Goal: Task Accomplishment & Management: Manage account settings

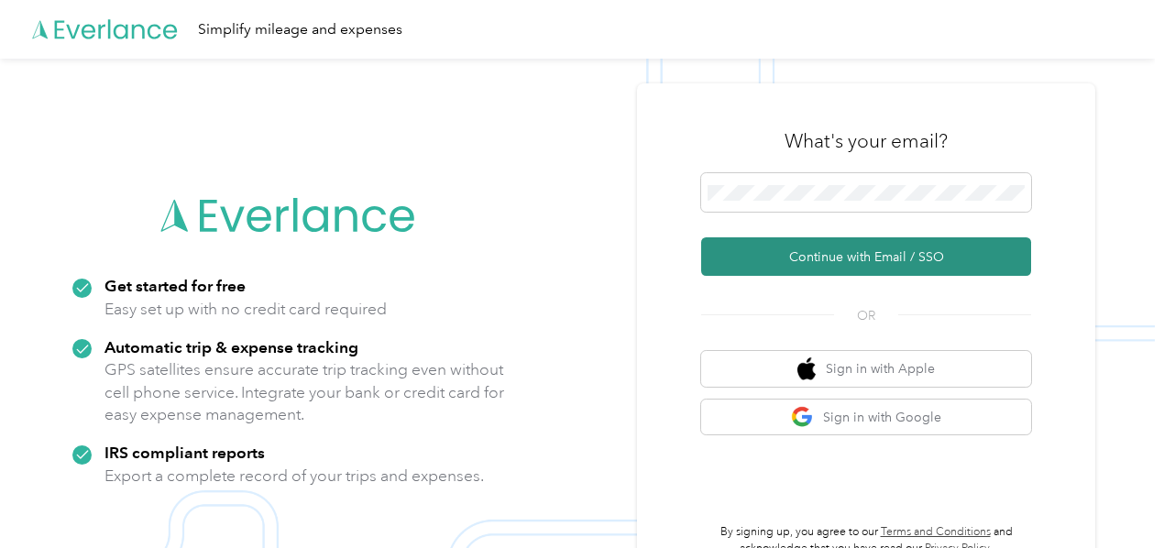
click at [886, 250] on button "Continue with Email / SSO" at bounding box center [866, 256] width 330 height 39
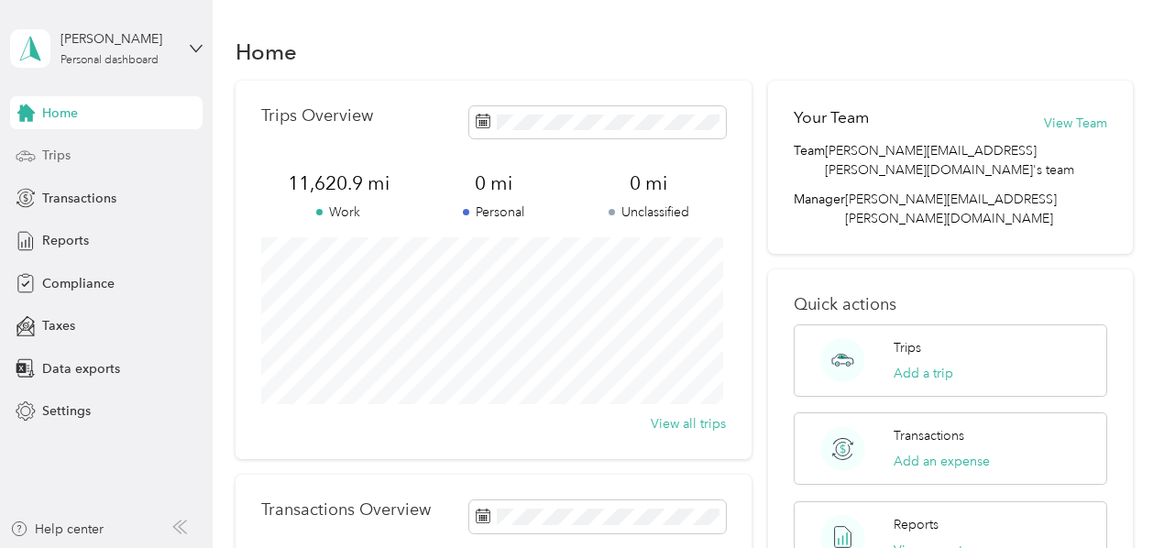
click at [50, 151] on span "Trips" at bounding box center [56, 155] width 28 height 19
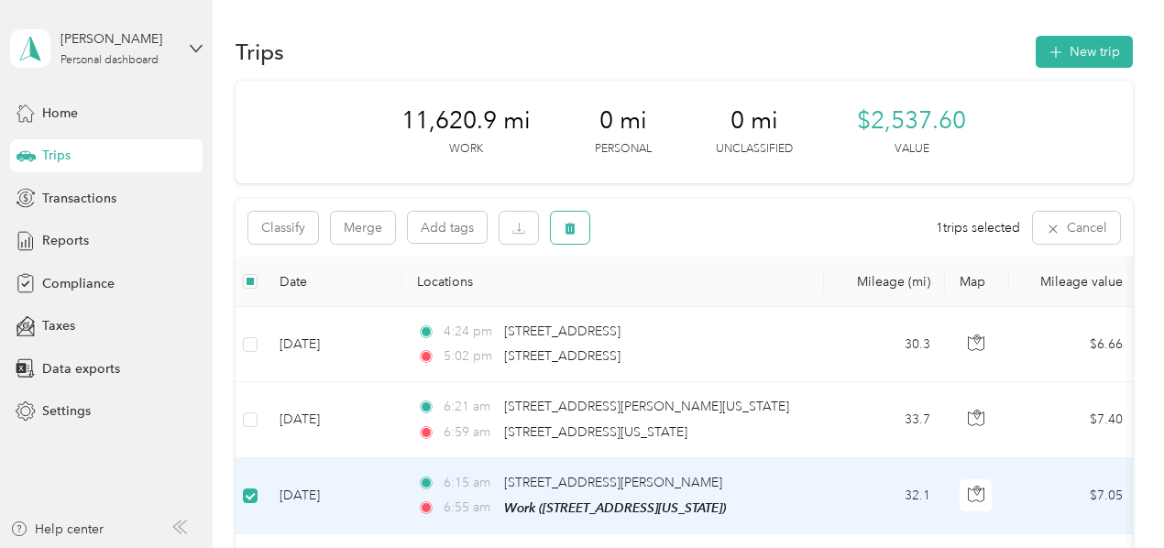
click at [567, 230] on icon "button" at bounding box center [570, 229] width 11 height 12
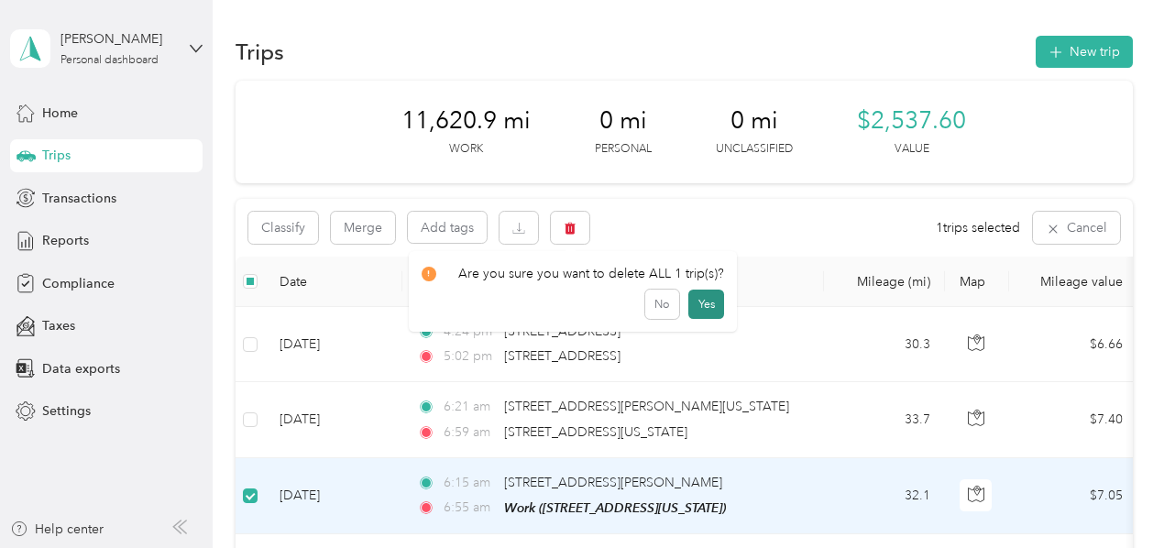
click at [701, 313] on button "Yes" at bounding box center [707, 304] width 36 height 29
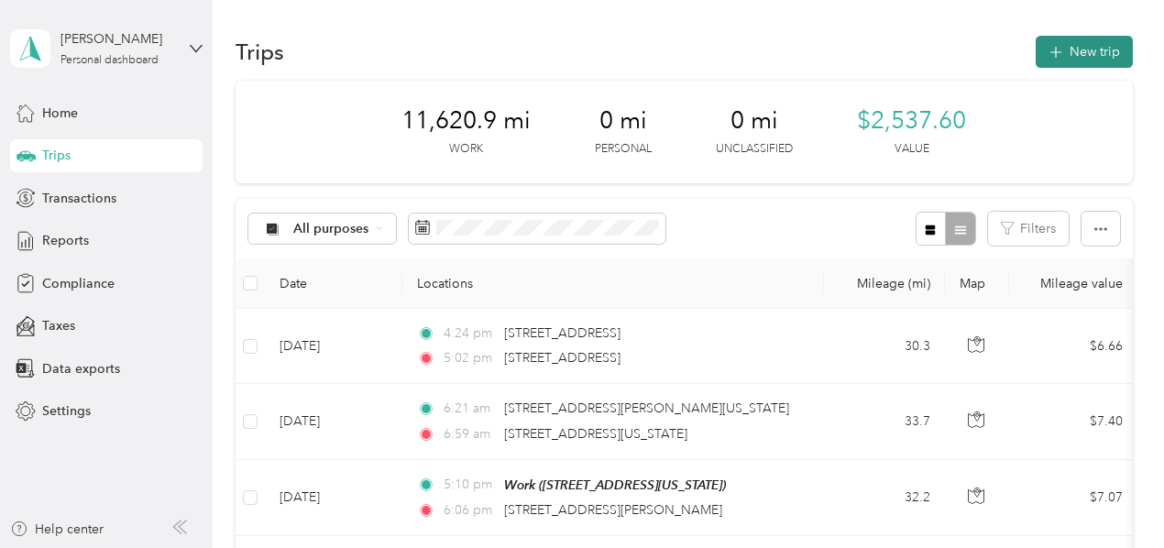
click at [1077, 45] on button "New trip" at bounding box center [1084, 52] width 97 height 32
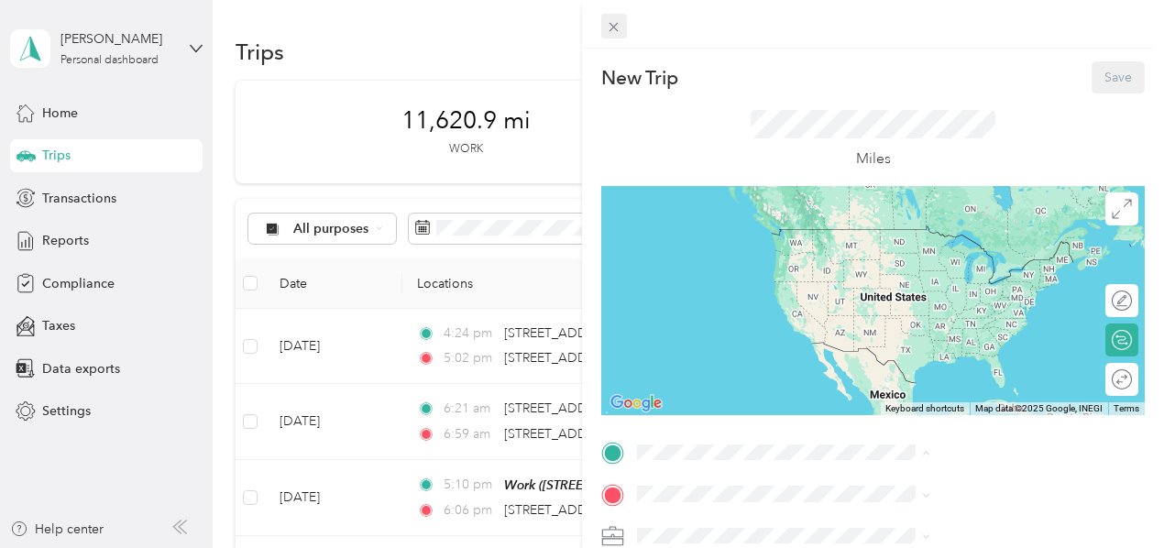
click at [622, 27] on icon at bounding box center [614, 27] width 16 height 16
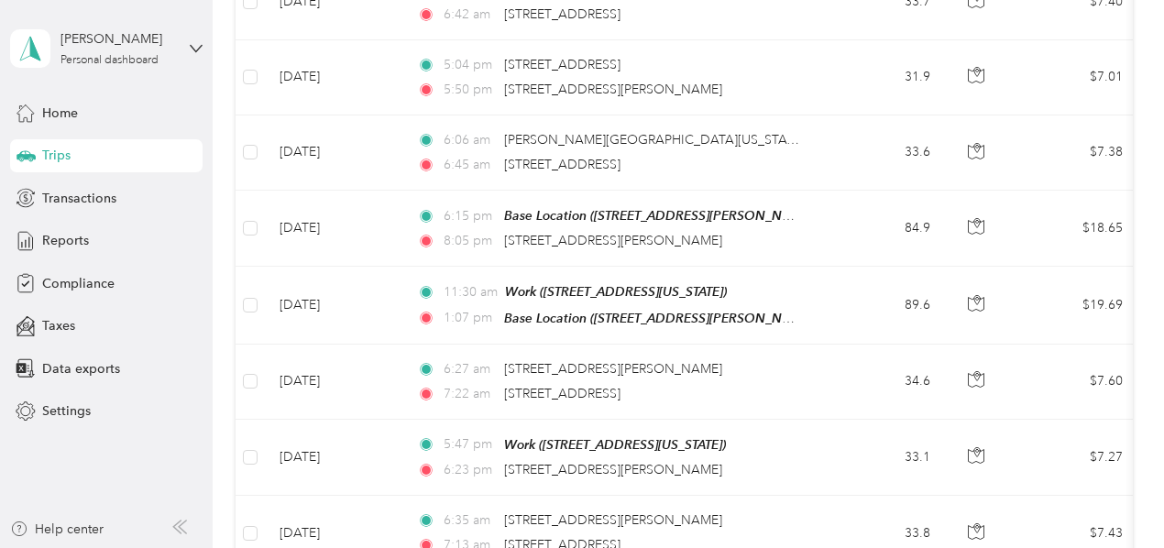
scroll to position [1638, 0]
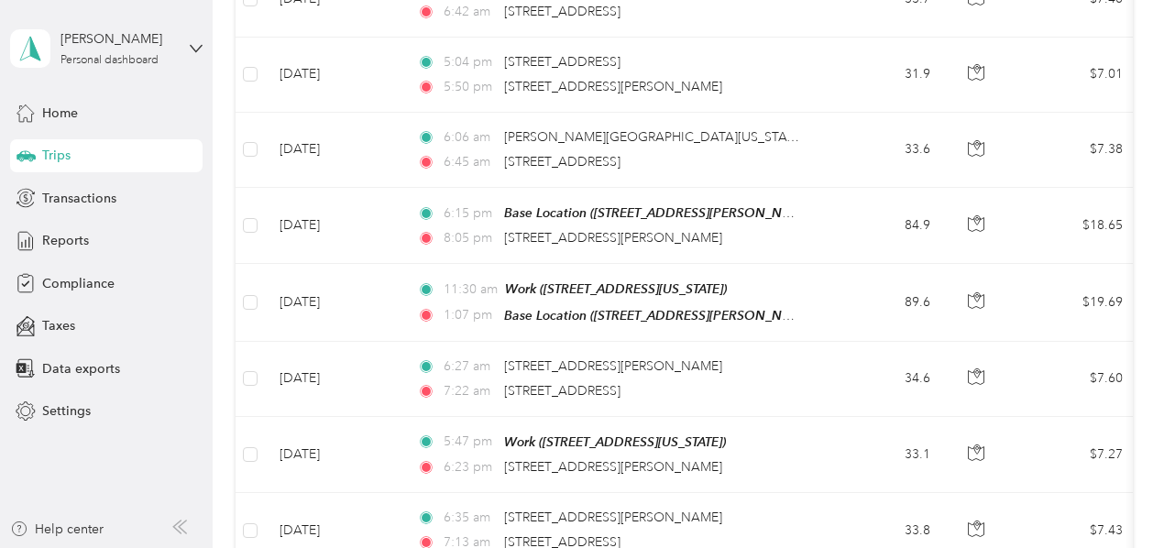
click at [1029, 462] on td "$7.27" at bounding box center [1073, 455] width 128 height 76
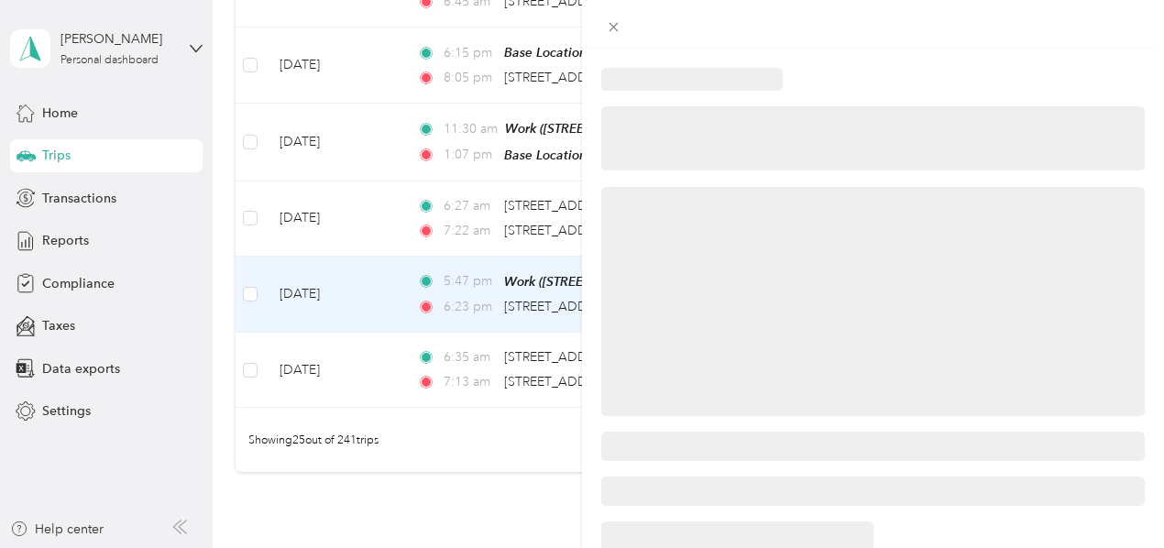
scroll to position [1803, 0]
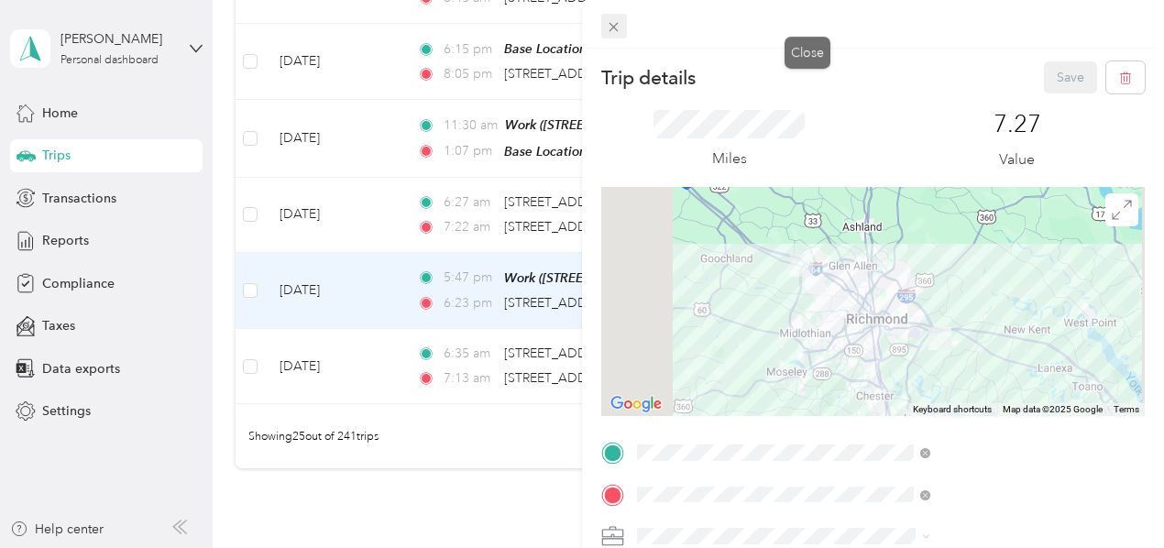
click at [622, 28] on icon at bounding box center [614, 27] width 16 height 16
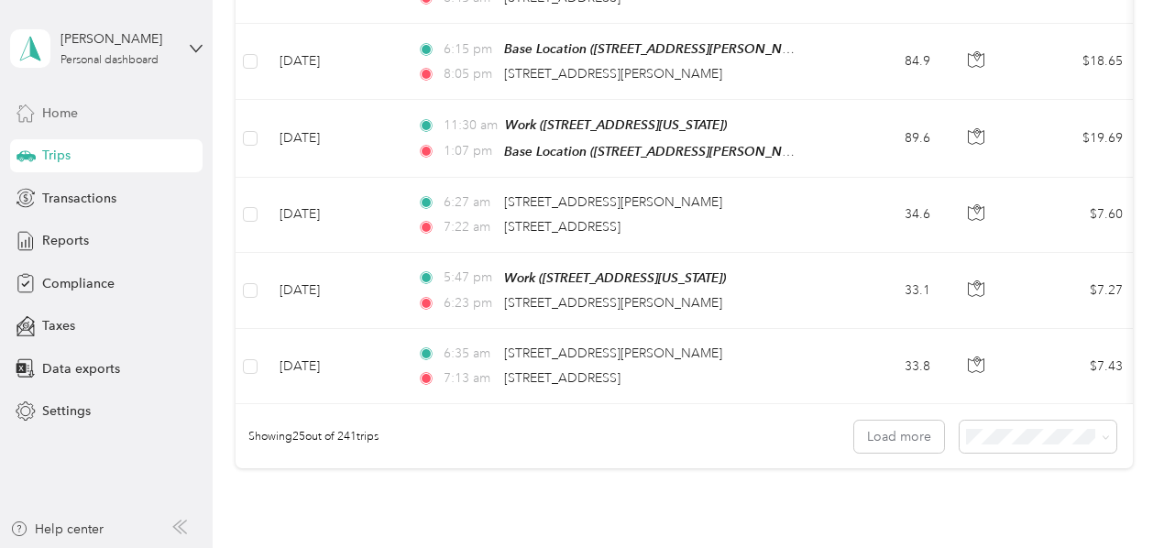
click at [54, 112] on span "Home" at bounding box center [60, 113] width 36 height 19
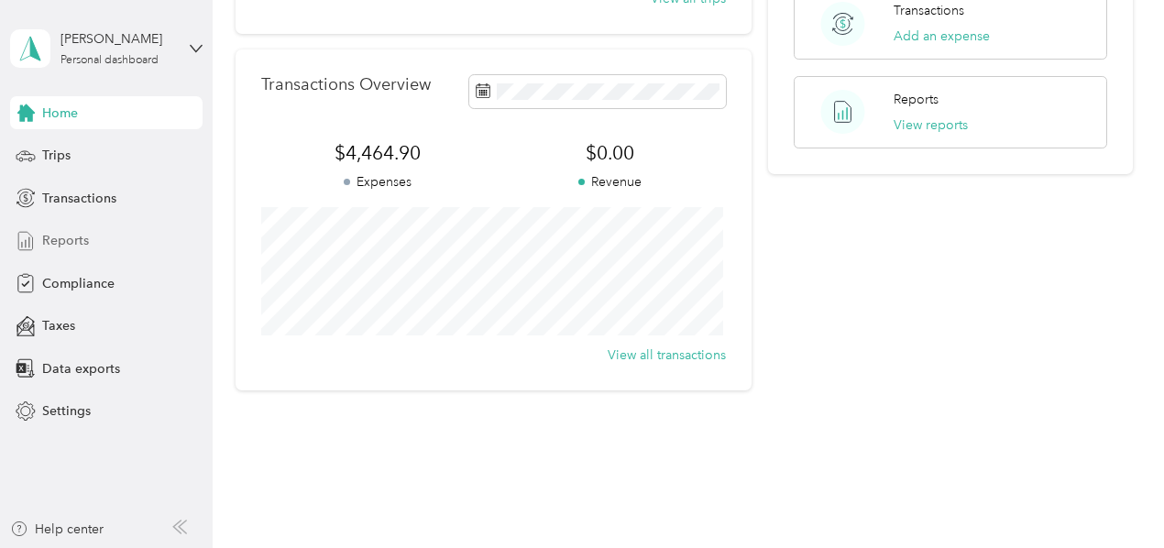
scroll to position [458, 0]
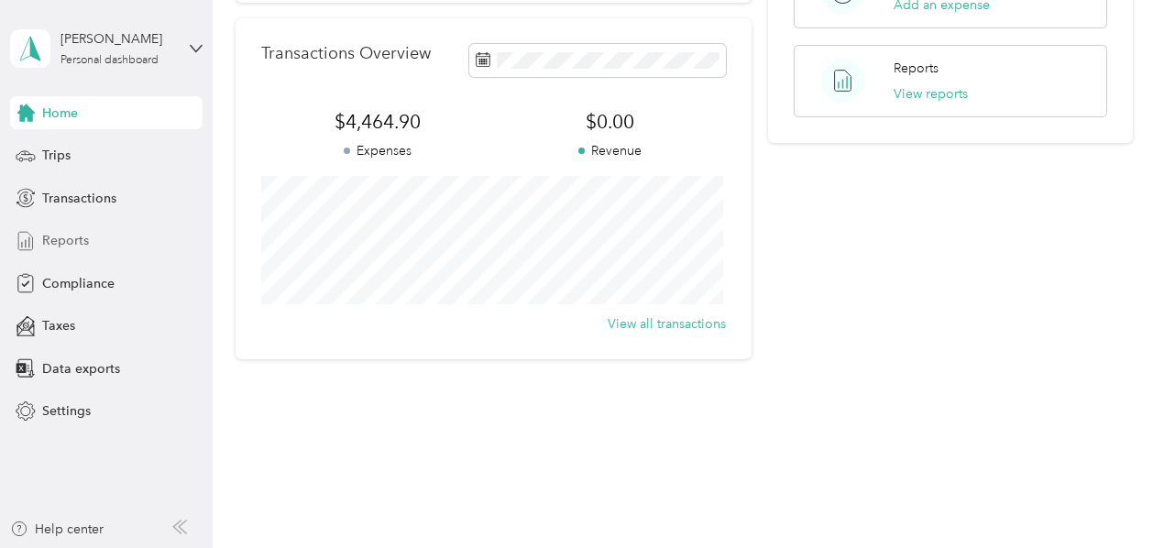
click at [61, 244] on span "Reports" at bounding box center [65, 240] width 47 height 19
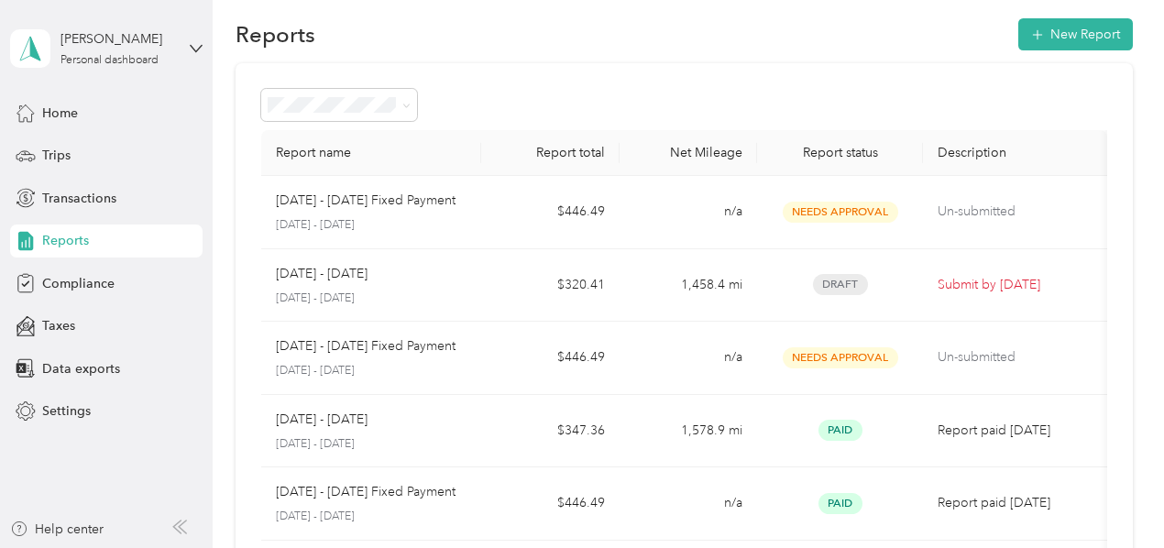
scroll to position [49, 0]
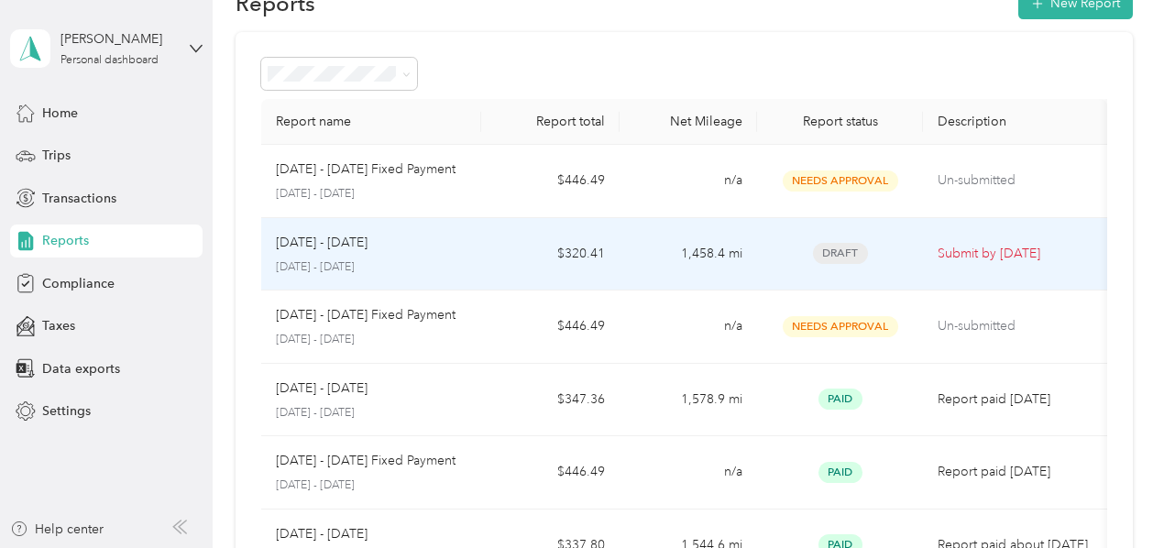
click at [853, 254] on span "Draft" at bounding box center [840, 253] width 55 height 21
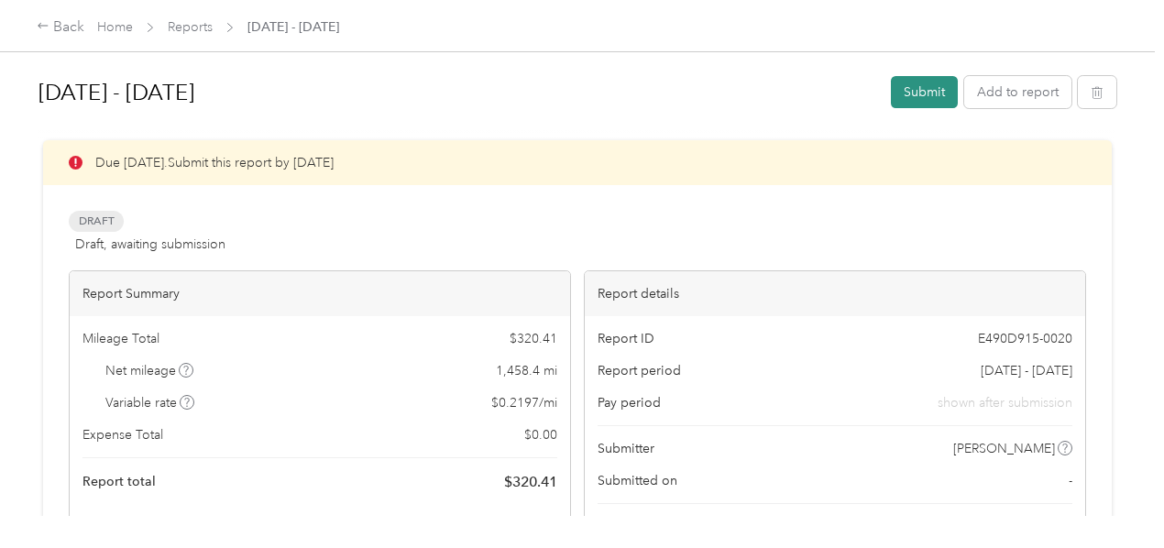
click at [915, 86] on button "Submit" at bounding box center [924, 92] width 67 height 32
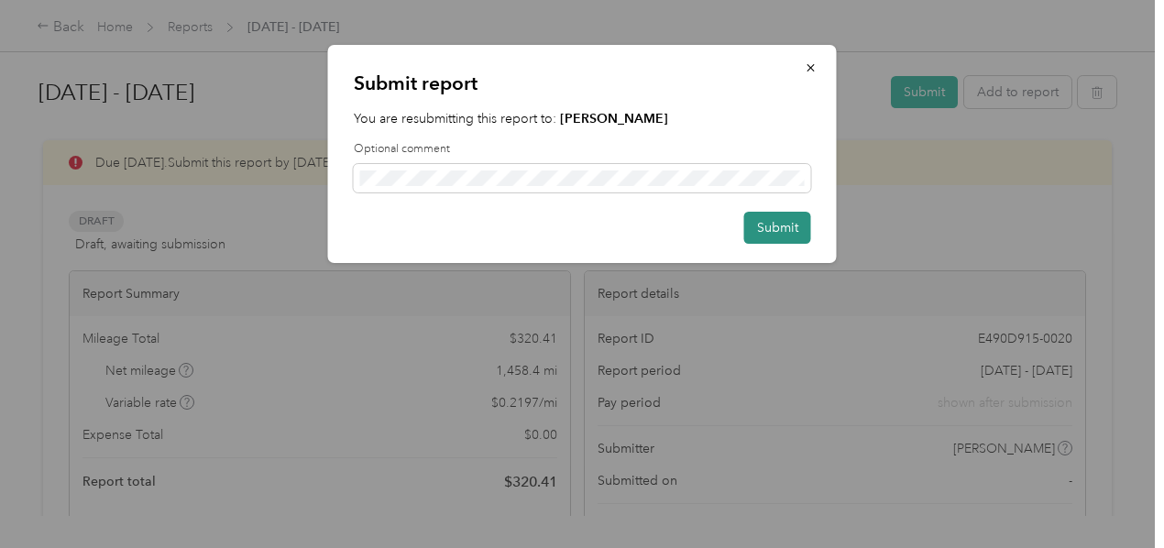
click at [783, 227] on button "Submit" at bounding box center [778, 228] width 67 height 32
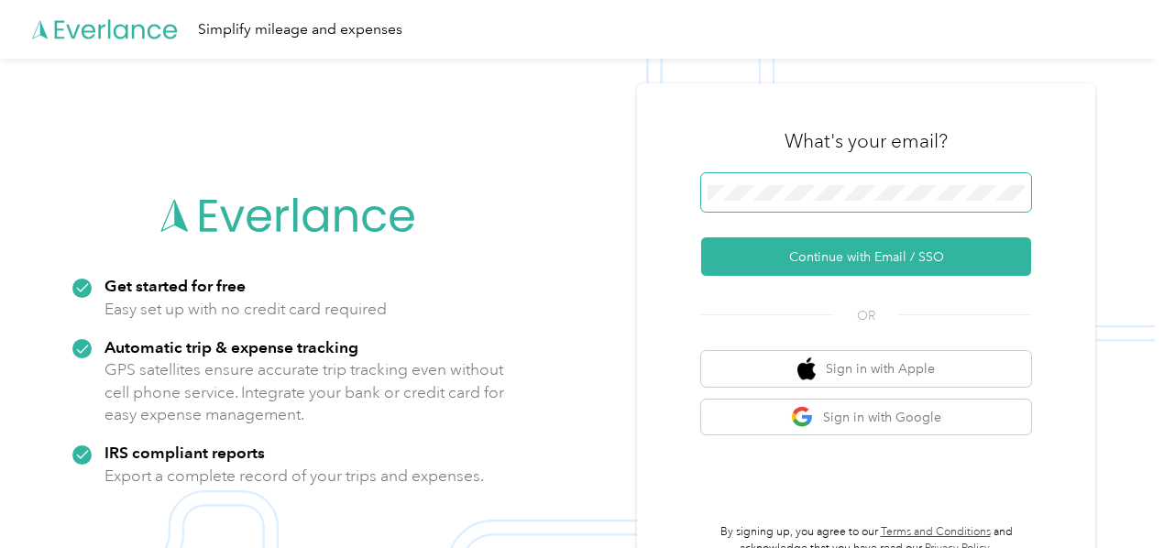
click at [825, 203] on span at bounding box center [866, 192] width 330 height 39
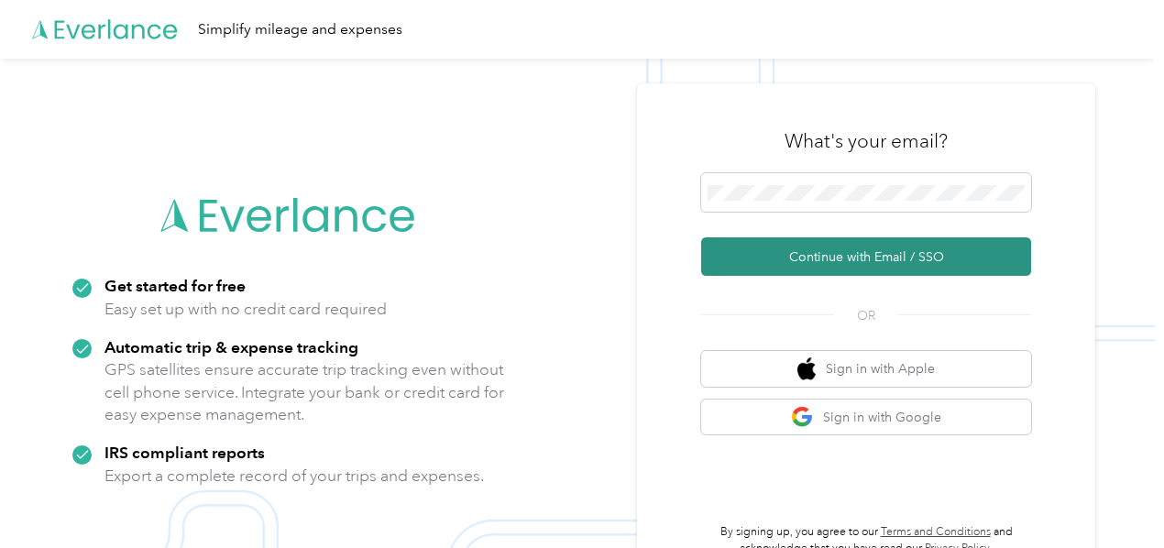
click at [870, 258] on button "Continue with Email / SSO" at bounding box center [866, 256] width 330 height 39
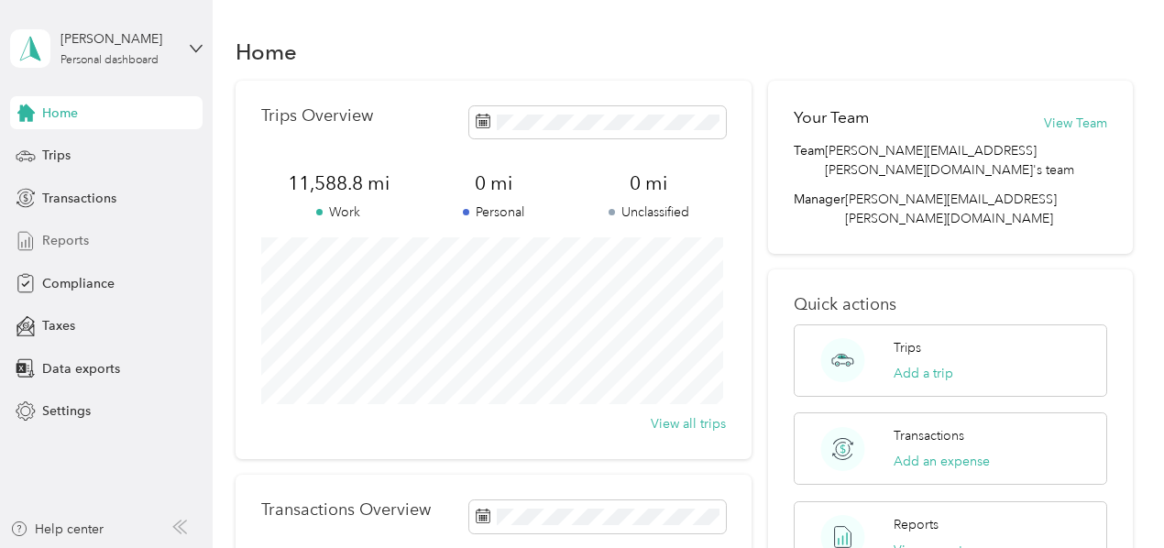
click at [53, 241] on span "Reports" at bounding box center [65, 240] width 47 height 19
